Goal: Check status: Check status

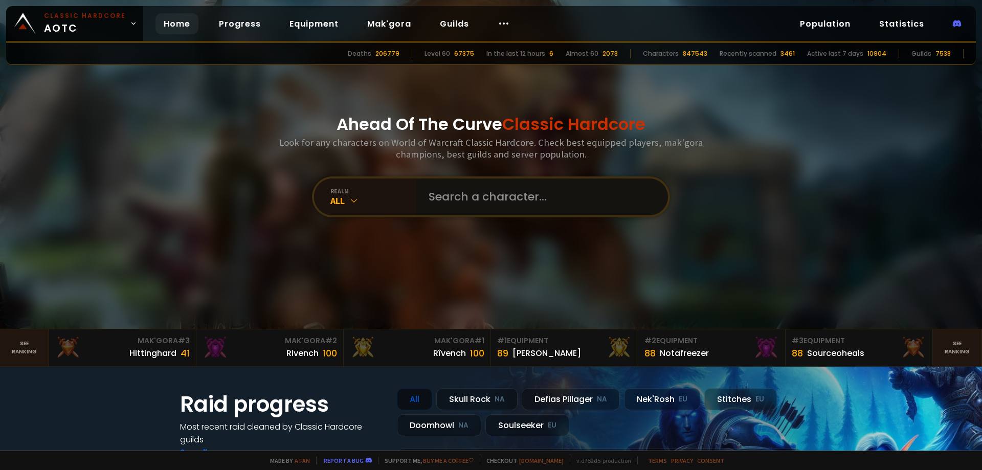
click at [501, 193] on input "text" at bounding box center [538, 196] width 233 height 37
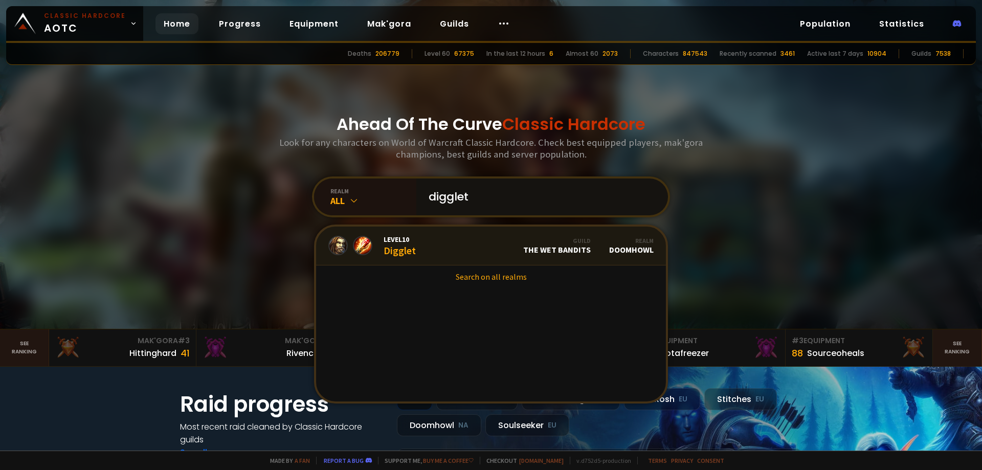
type input "digglet"
click at [454, 236] on link "Level 10 Digglet Guild The Wet Bandits Realm Doomhowl" at bounding box center [491, 245] width 350 height 39
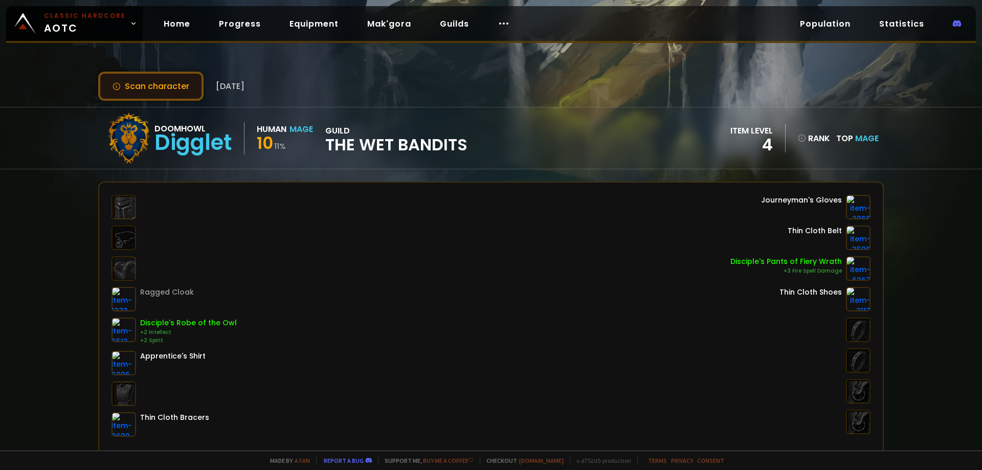
click at [143, 94] on button "Scan character" at bounding box center [150, 86] width 105 height 29
